Goal: Transaction & Acquisition: Purchase product/service

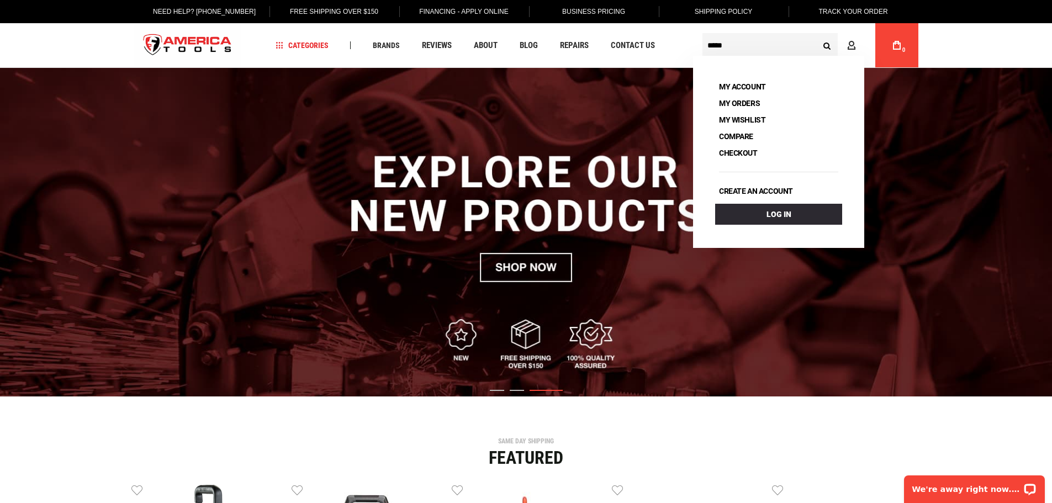
type input "*****"
click at [806, 43] on input "*****" at bounding box center [769, 45] width 135 height 24
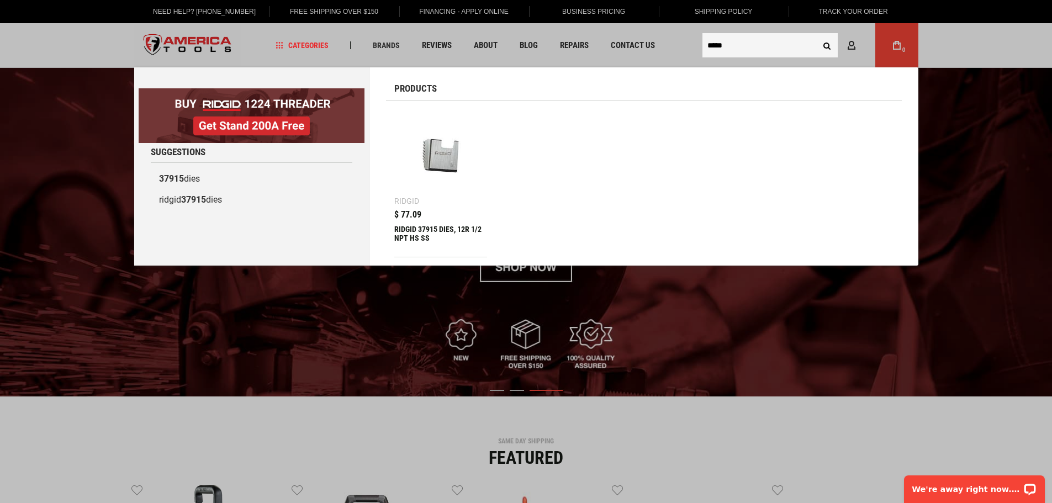
click at [450, 157] on img at bounding box center [441, 155] width 82 height 82
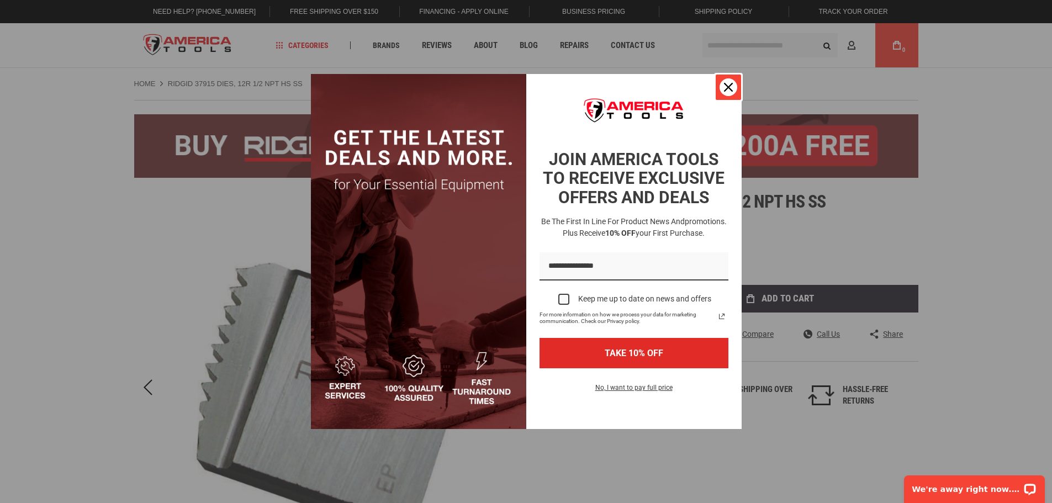
click at [729, 86] on icon "close icon" at bounding box center [728, 87] width 9 height 9
